Goal: Check status: Verify the current state of an ongoing process or item

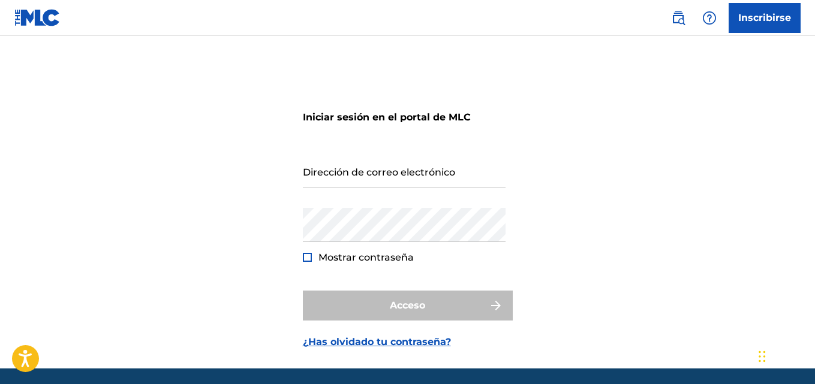
click at [671, 12] on img at bounding box center [678, 18] width 14 height 14
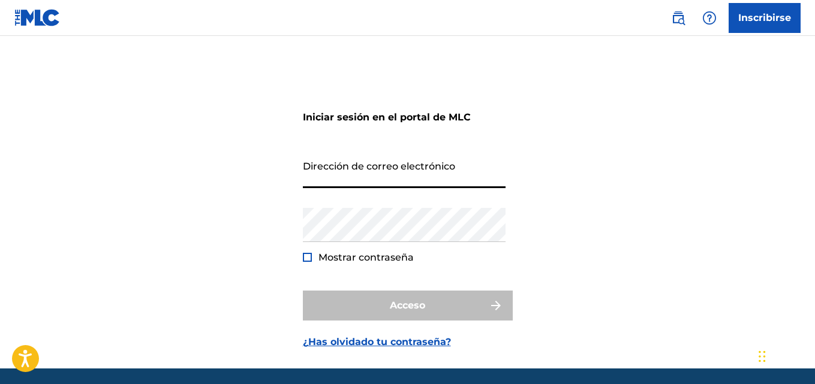
click at [453, 163] on input "Dirección de correo electrónico" at bounding box center [404, 171] width 203 height 34
type input "[EMAIL_ADDRESS][DOMAIN_NAME]"
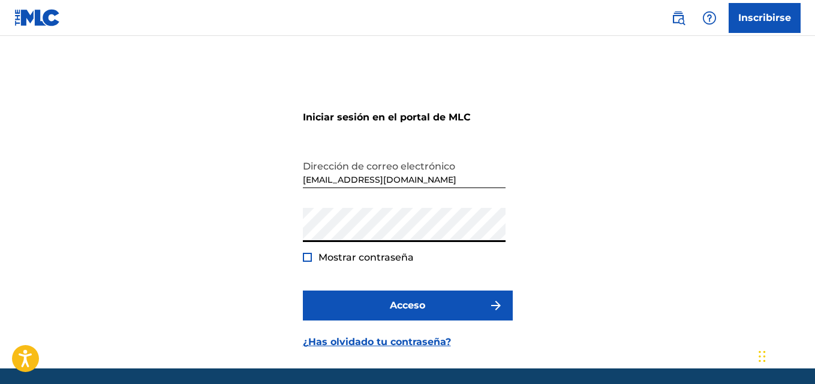
click at [303, 291] on button "Acceso" at bounding box center [408, 306] width 210 height 30
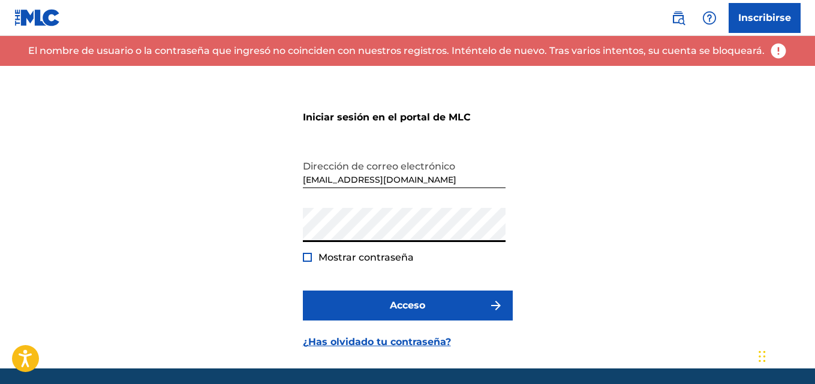
click at [307, 261] on div at bounding box center [307, 257] width 9 height 9
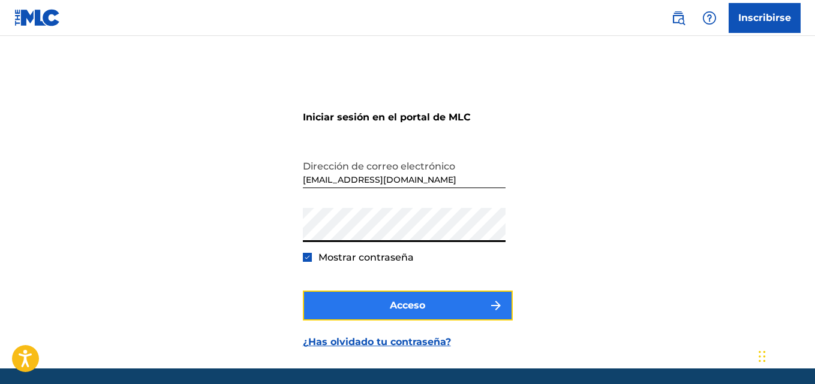
click at [378, 298] on button "Acceso" at bounding box center [408, 306] width 210 height 30
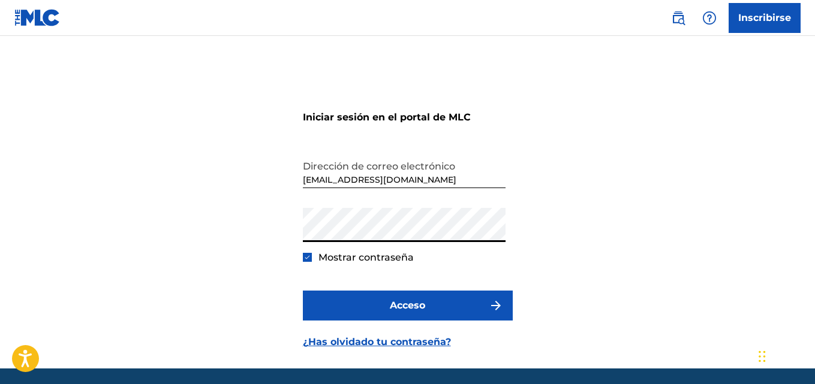
click at [303, 291] on button "Acceso" at bounding box center [408, 306] width 210 height 30
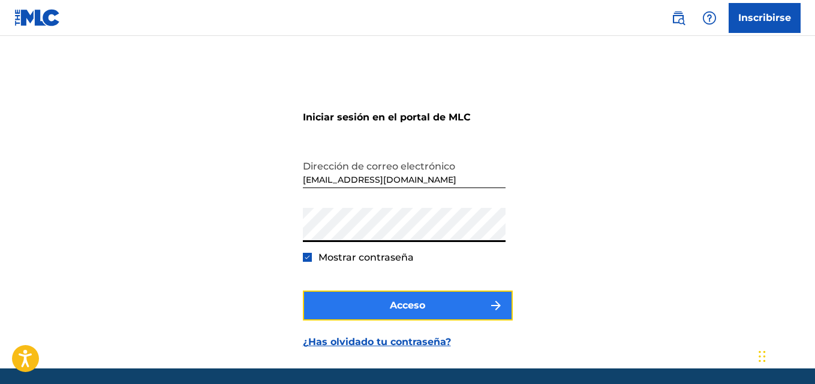
click at [342, 300] on button "Acceso" at bounding box center [408, 306] width 210 height 30
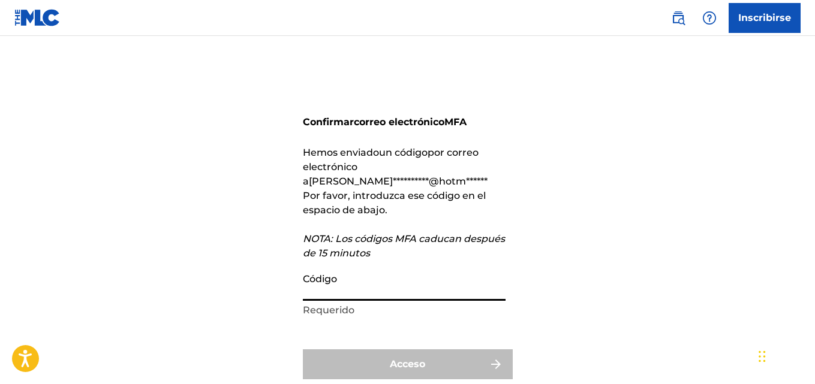
click at [343, 273] on input "Código" at bounding box center [404, 284] width 203 height 34
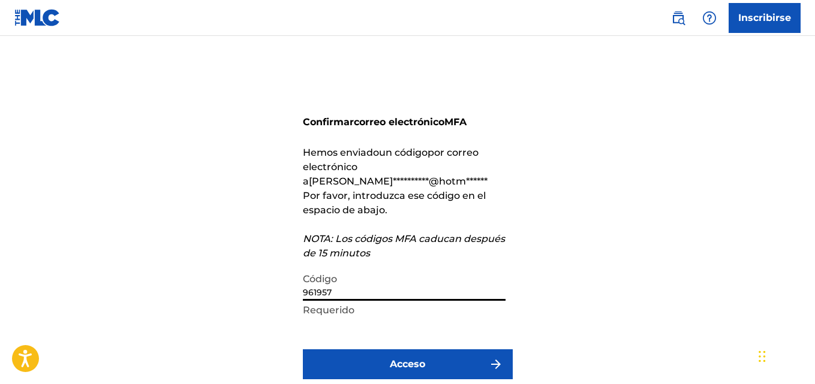
type input "961957"
click at [303, 350] on button "Acceso" at bounding box center [408, 365] width 210 height 30
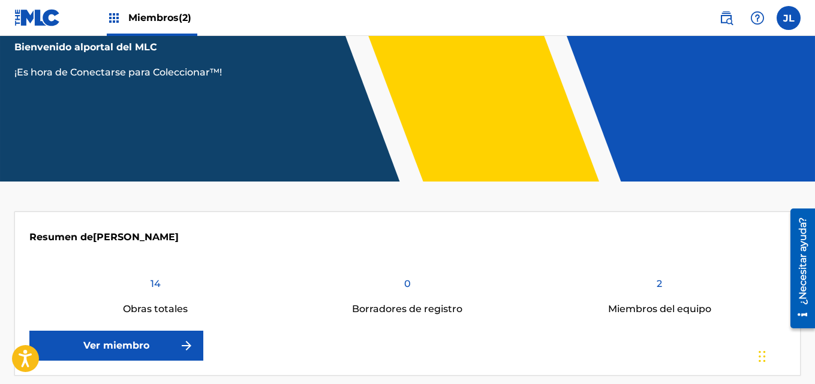
scroll to position [140, 0]
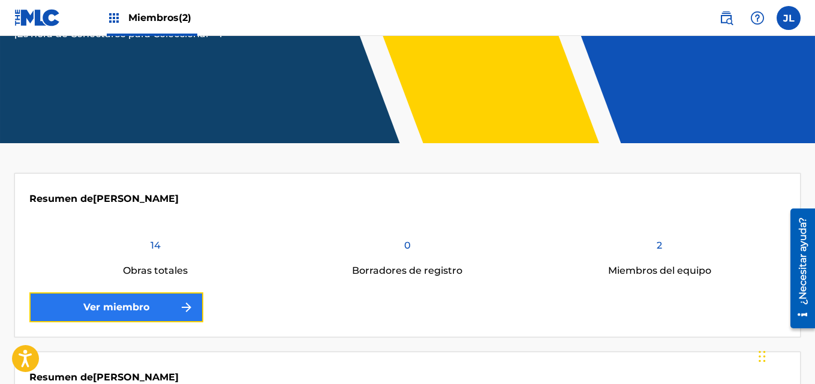
click at [114, 306] on font "Ver miembro" at bounding box center [116, 307] width 66 height 11
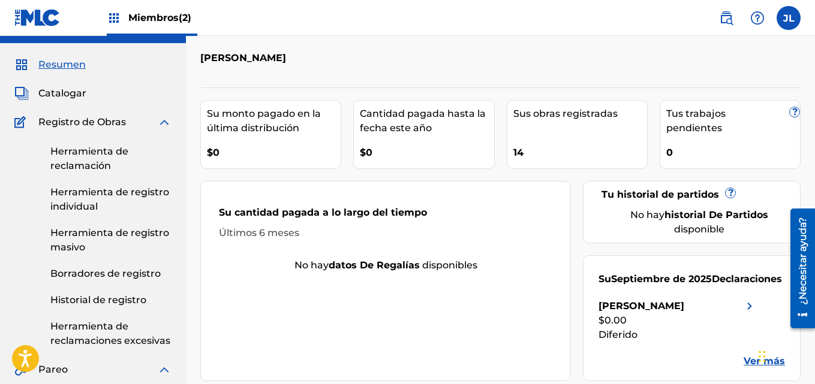
scroll to position [140, 0]
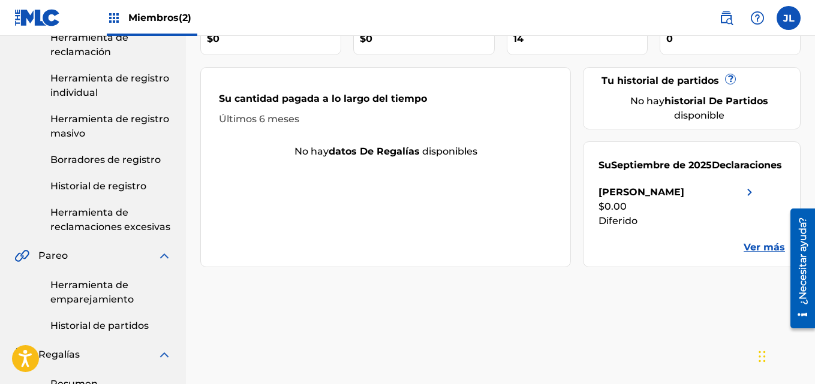
click at [766, 243] on font "Ver más" at bounding box center [764, 247] width 41 height 11
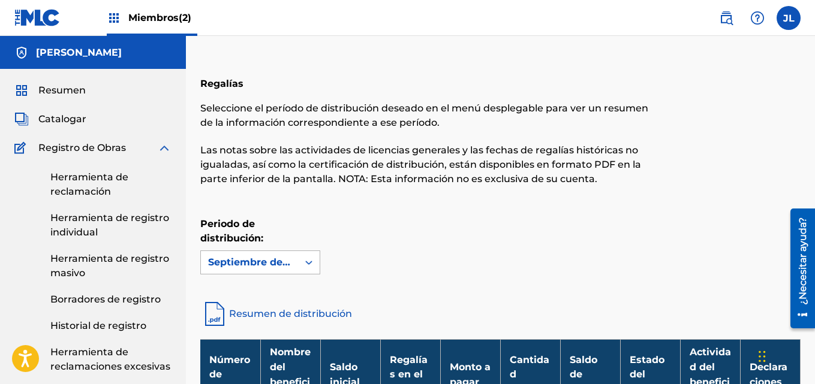
click at [254, 269] on div "Septiembre de 2025" at bounding box center [260, 263] width 120 height 24
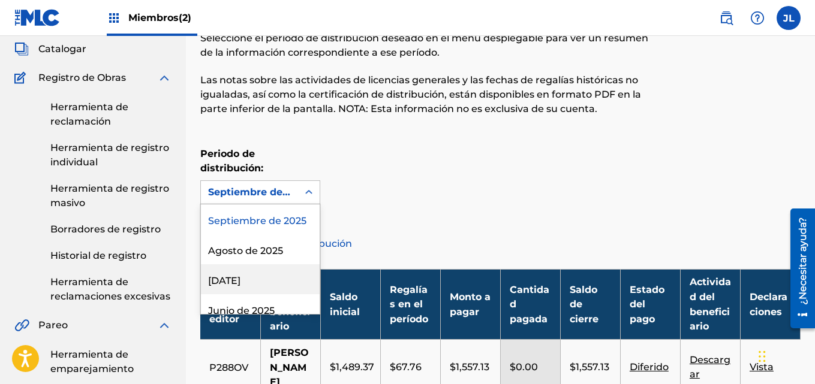
scroll to position [71, 0]
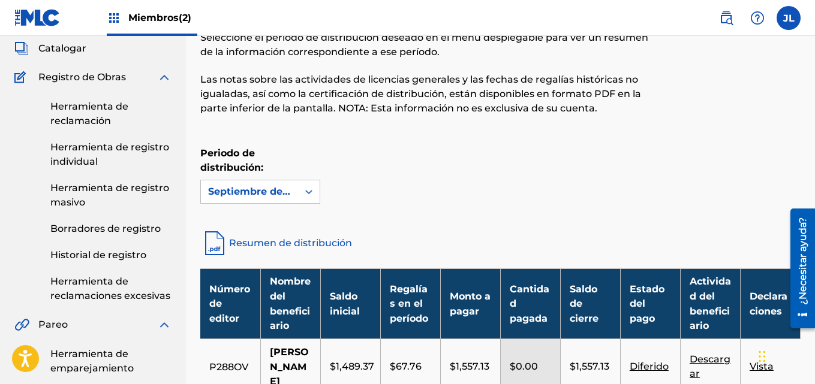
click at [389, 229] on link "Resumen de distribución" at bounding box center [500, 243] width 600 height 29
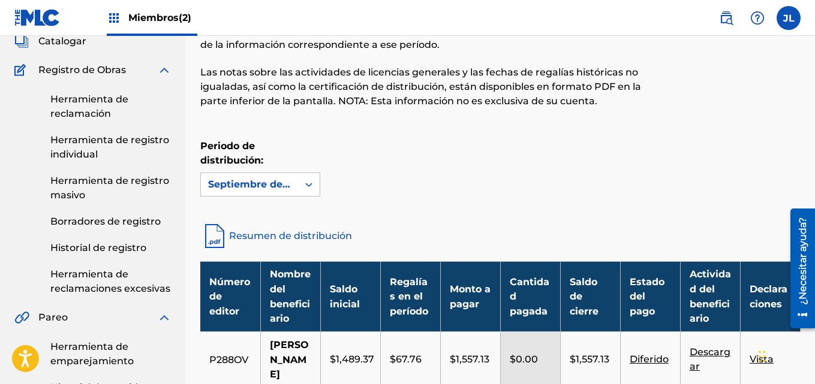
scroll to position [0, 0]
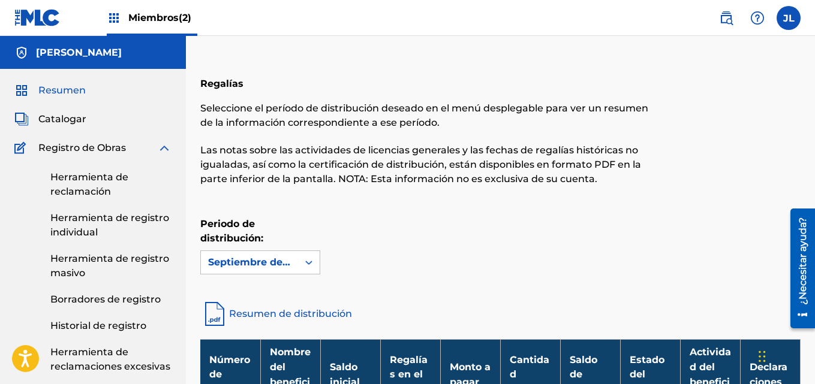
click at [43, 87] on font "Resumen" at bounding box center [61, 90] width 47 height 11
